Goal: Task Accomplishment & Management: Manage account settings

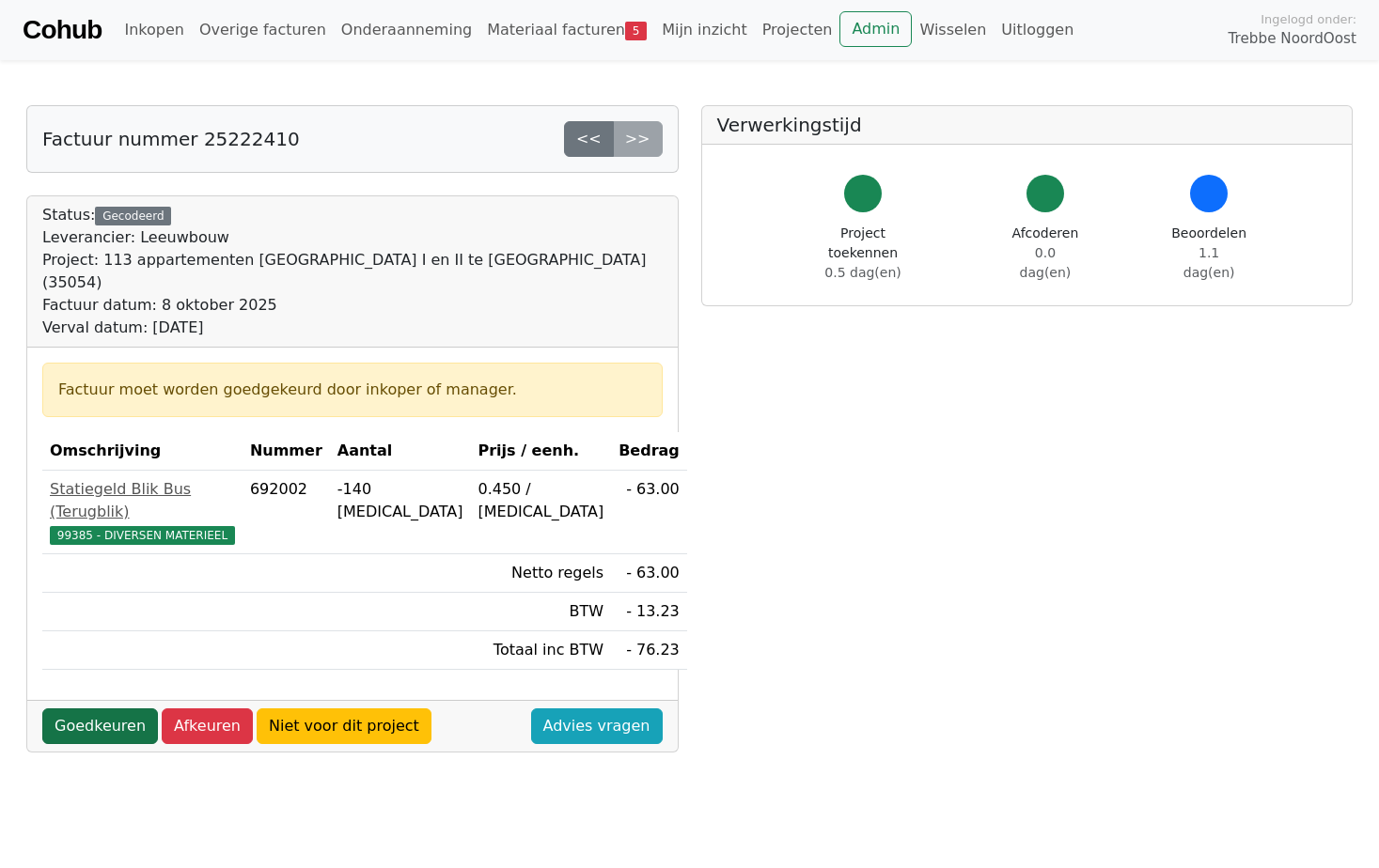
click at [115, 709] on link "Goedkeuren" at bounding box center [100, 726] width 115 height 36
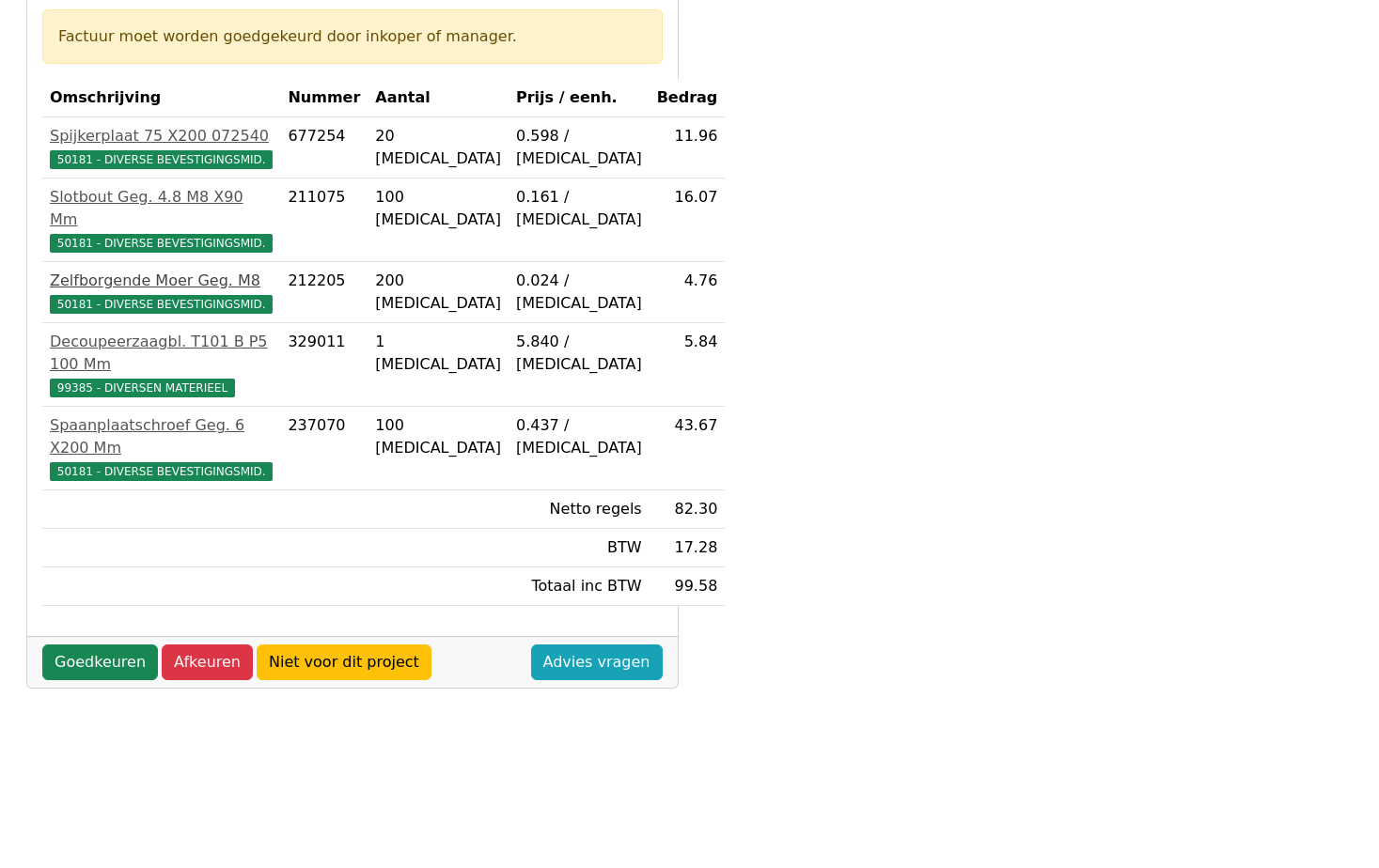
scroll to position [376, 0]
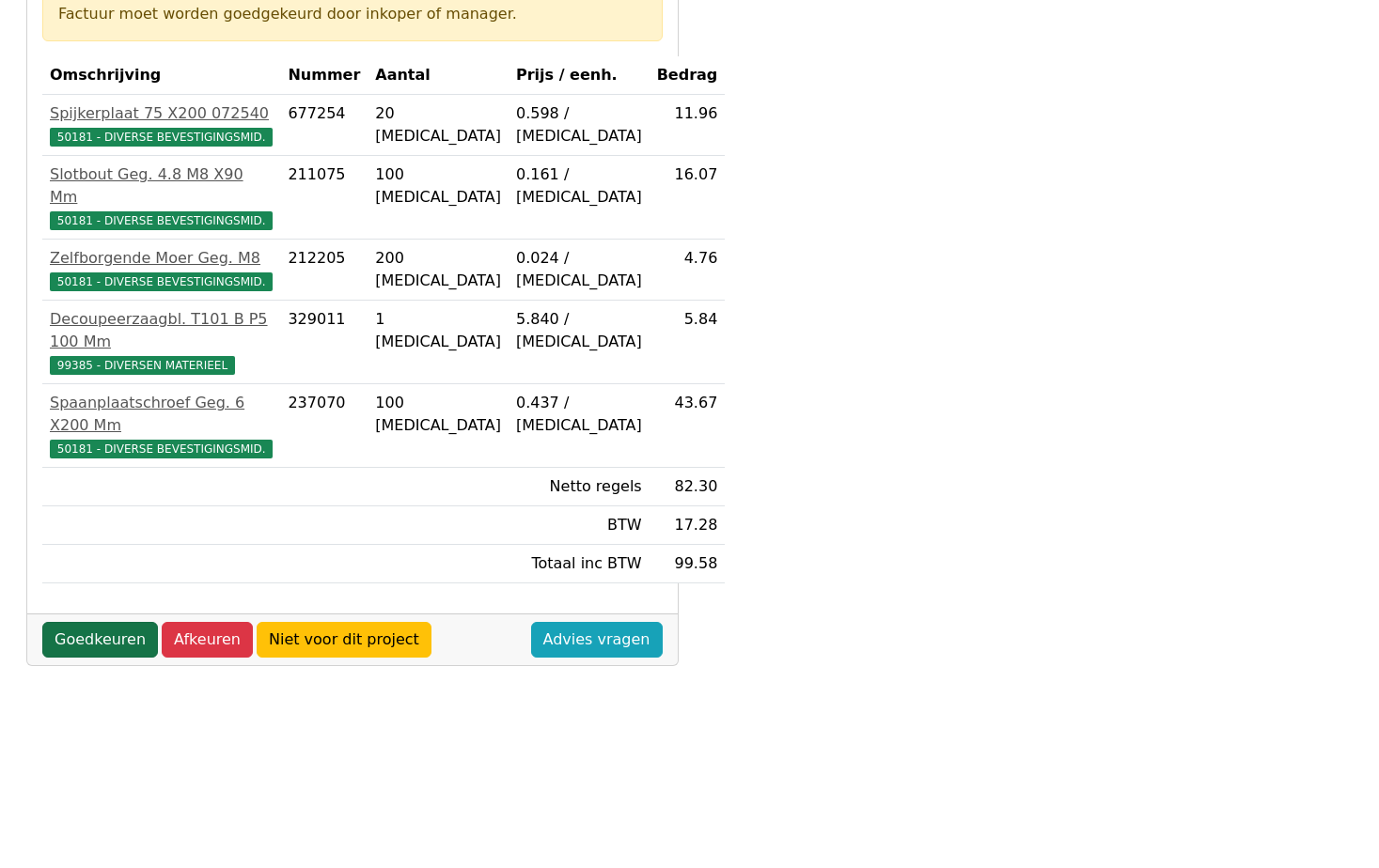
click at [103, 623] on link "Goedkeuren" at bounding box center [100, 640] width 115 height 36
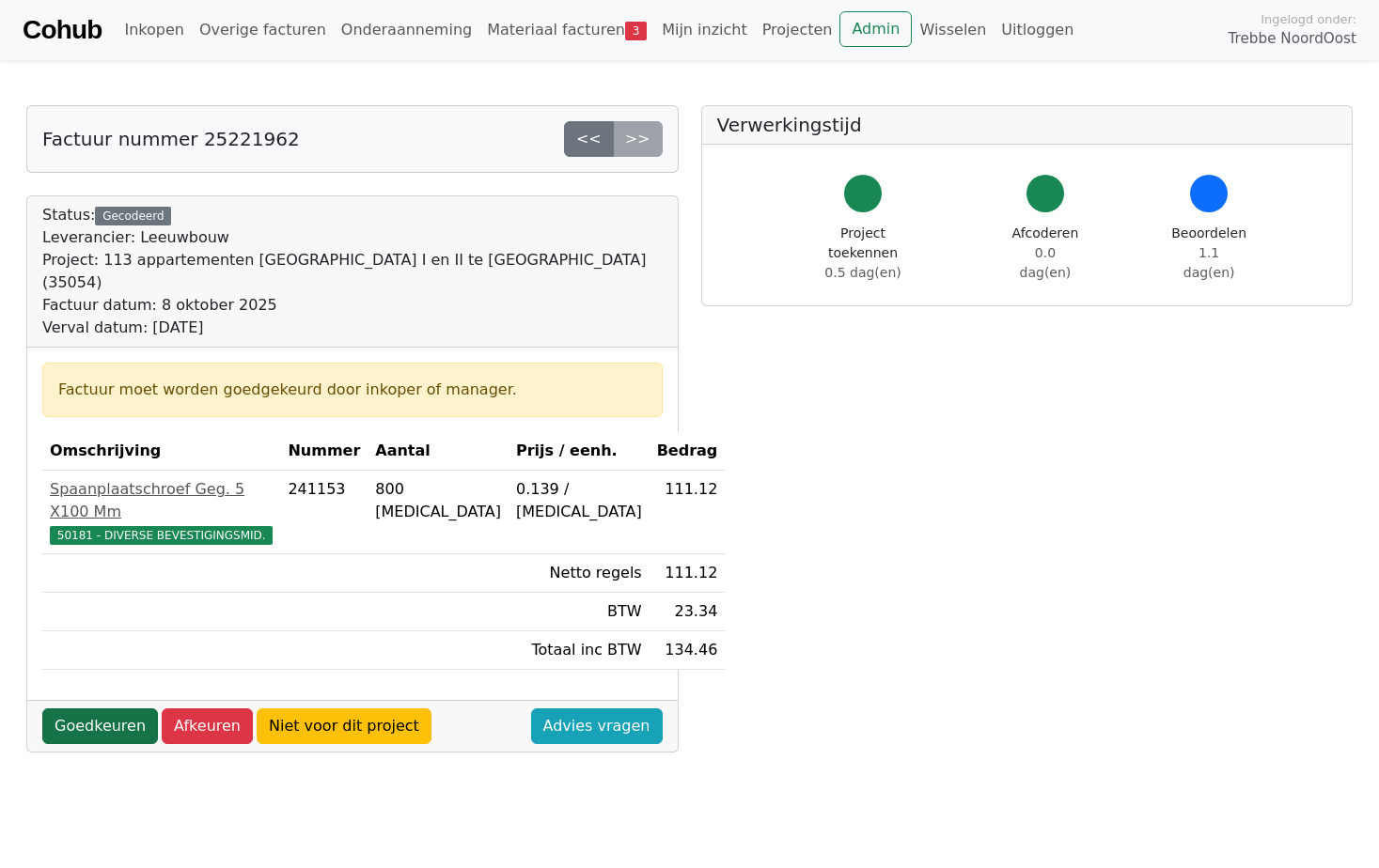
click at [77, 709] on link "Goedkeuren" at bounding box center [100, 726] width 115 height 36
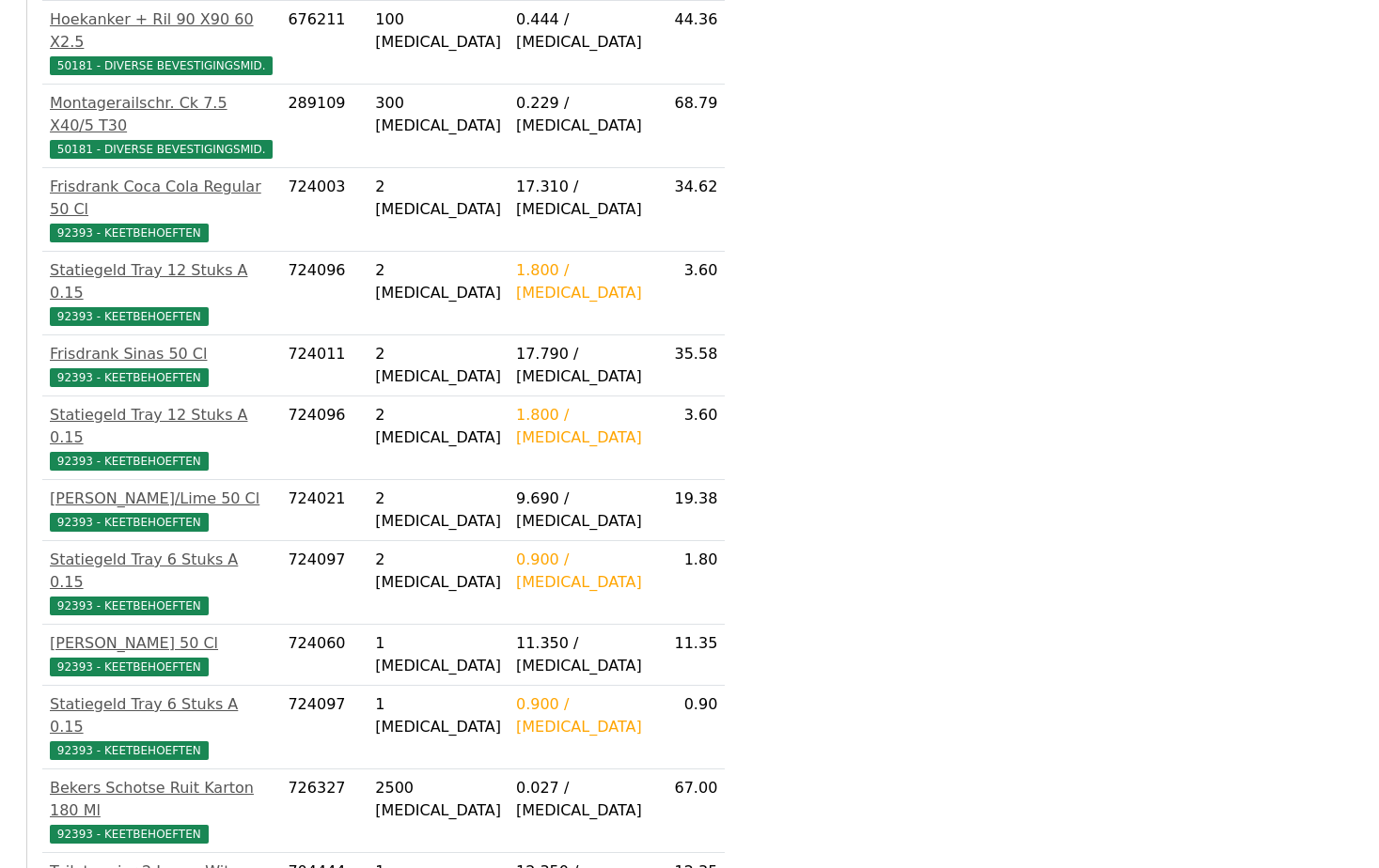
scroll to position [557, 0]
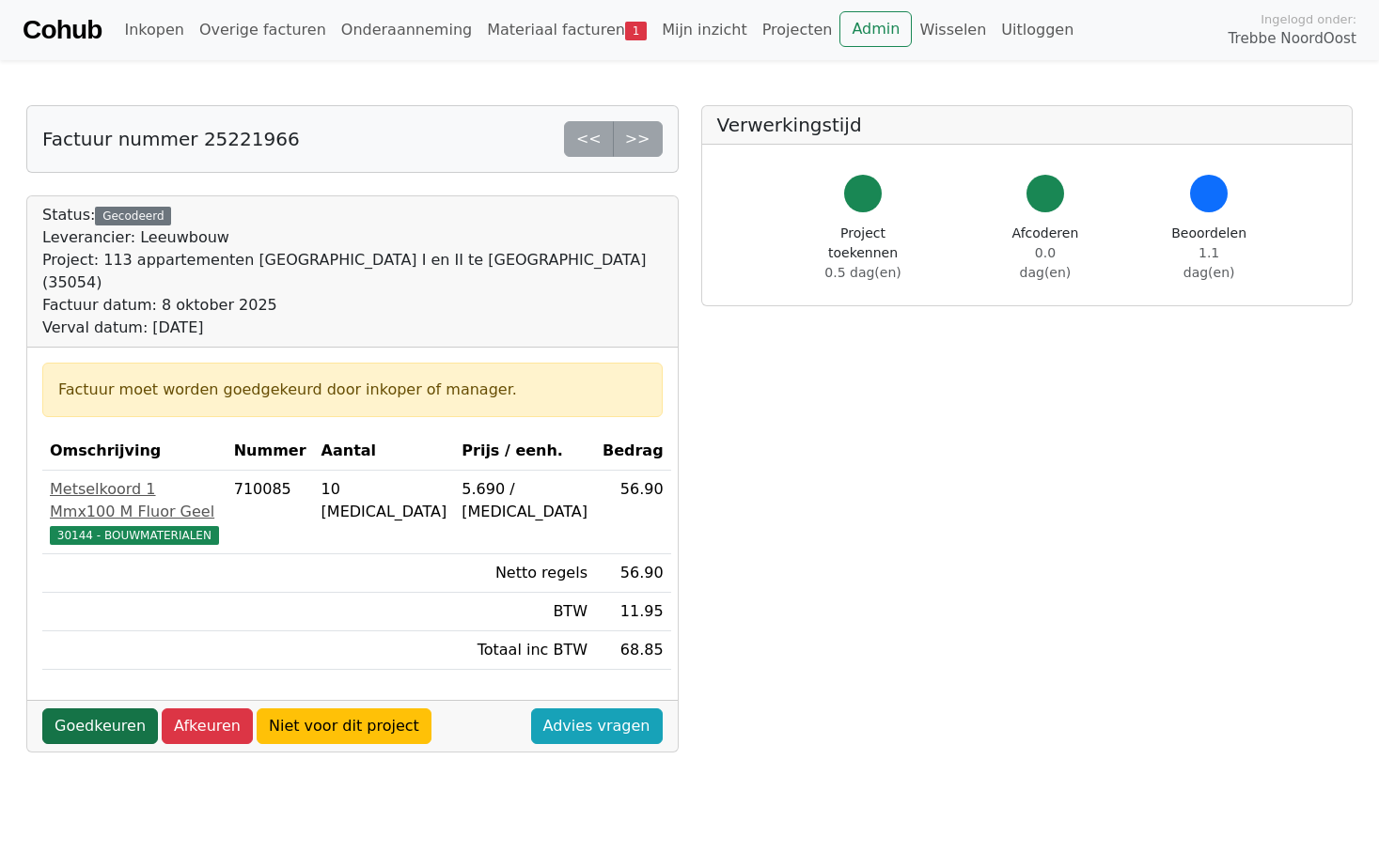
click at [117, 709] on link "Goedkeuren" at bounding box center [100, 726] width 115 height 36
